Goal: Information Seeking & Learning: Learn about a topic

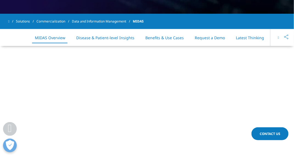
scroll to position [233, 0]
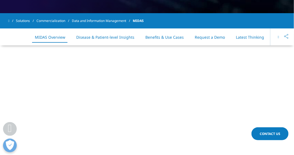
click at [148, 36] on link "Benefits & Use Cases" at bounding box center [164, 37] width 38 height 5
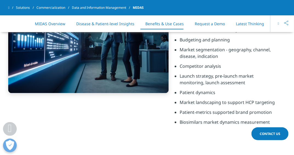
scroll to position [1393, 0]
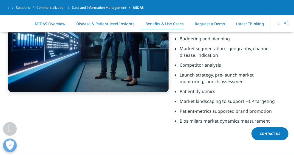
click at [193, 65] on li "Competitor analysis" at bounding box center [228, 67] width 98 height 10
click at [195, 78] on li "Launch strategy, pre-launch market monitoring, launch assessment" at bounding box center [228, 80] width 98 height 16
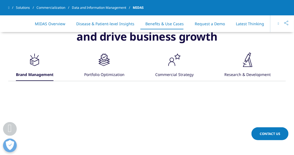
scroll to position [1248, 0]
click at [96, 59] on div ".cls-1{fill:#231f20;} Portfolio Optimization" at bounding box center [104, 66] width 40 height 29
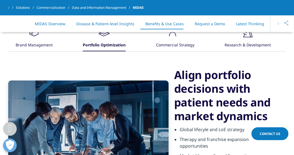
scroll to position [1278, 0]
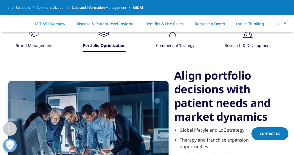
click at [161, 42] on div "Commercial Strategy" at bounding box center [175, 46] width 38 height 12
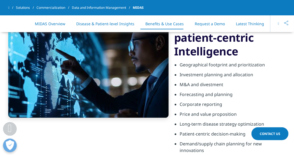
scroll to position [1370, 0]
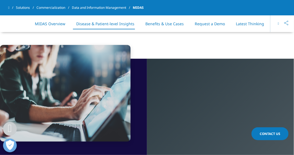
click at [53, 21] on link "MIDAS Overview" at bounding box center [50, 23] width 30 height 5
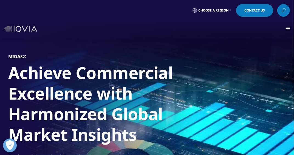
click at [286, 27] on span at bounding box center [287, 27] width 4 height 1
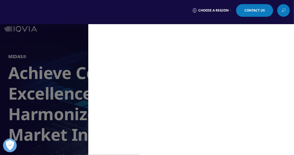
click at [148, 9] on div "Choose a Region Contact Us" at bounding box center [146, 10] width 285 height 13
click at [91, 16] on div "Choose a Region Contact Us" at bounding box center [146, 10] width 285 height 13
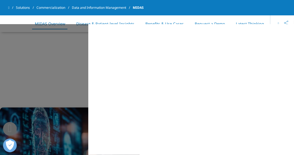
scroll to position [356, 0]
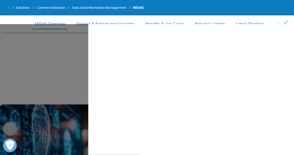
click at [56, 51] on div "MAIN / Solutions Solutions / SOLUTIONS Research & Development Real World Eviden…" at bounding box center [147, 89] width 294 height 131
click at [277, 23] on button at bounding box center [278, 23] width 16 height 17
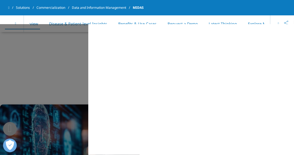
click at [68, 39] on div "MAIN / Solutions Solutions / SOLUTIONS Research & Development Real World Eviden…" at bounding box center [147, 89] width 294 height 131
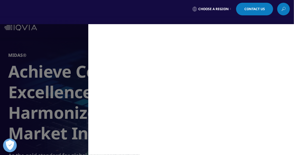
scroll to position [0, 0]
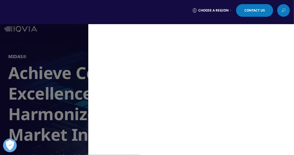
click at [56, 4] on div "Choose a Region Contact Us" at bounding box center [147, 10] width 294 height 21
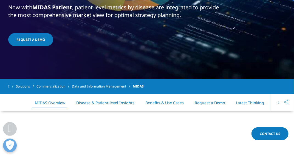
scroll to position [170, 0]
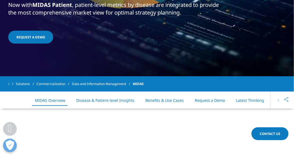
click at [23, 84] on link "Solutions" at bounding box center [26, 84] width 21 height 10
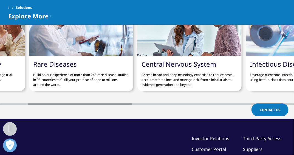
scroll to position [0, 79]
